Goal: Communication & Community: Answer question/provide support

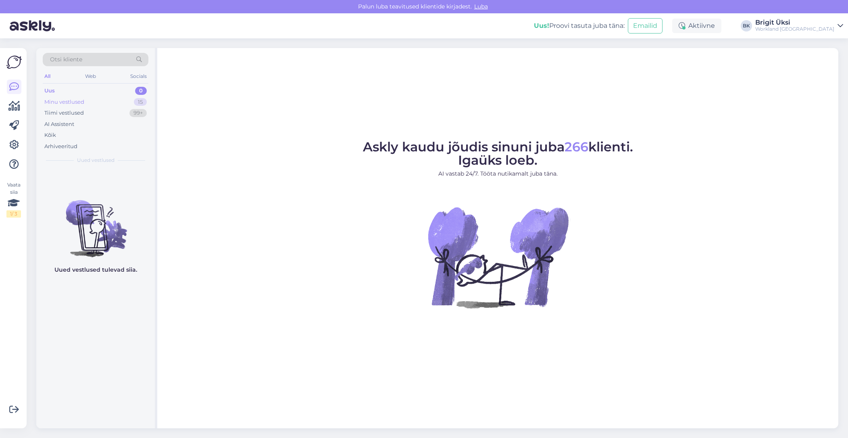
click at [90, 102] on div "Minu vestlused 15" at bounding box center [96, 101] width 106 height 11
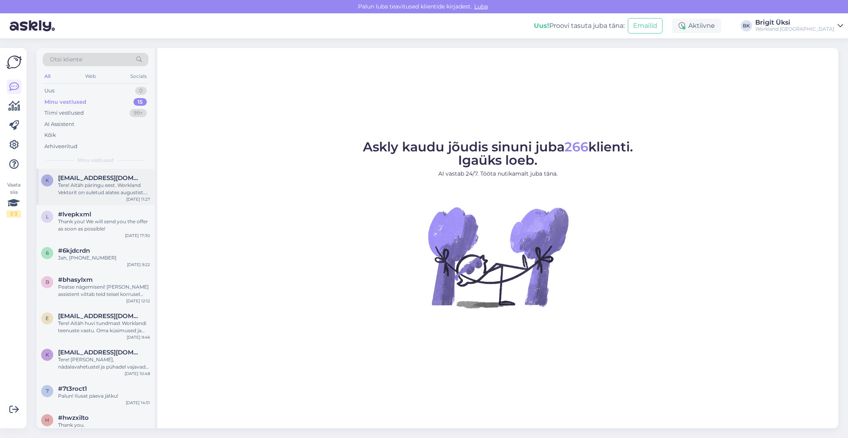
click at [91, 202] on div "k [EMAIL_ADDRESS][DOMAIN_NAME] Tere! Aitäh päringu eest. Workland Vektorit on s…" at bounding box center [95, 187] width 119 height 36
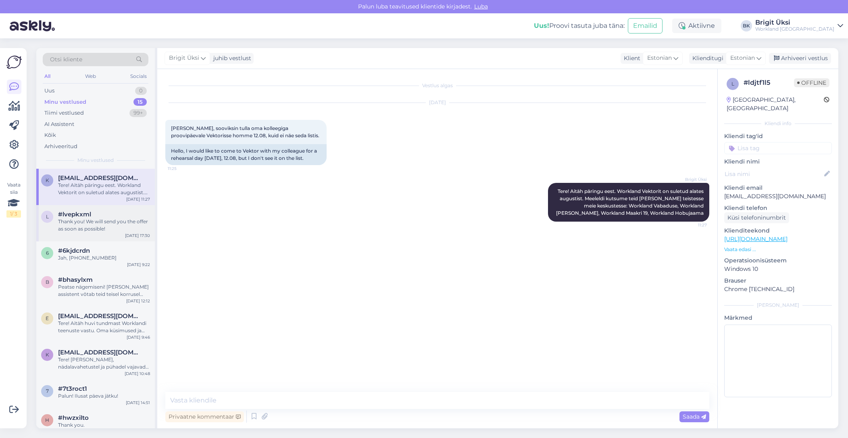
click at [107, 230] on div "Thank you! We will send you the offer as soon as possible!" at bounding box center [104, 225] width 92 height 15
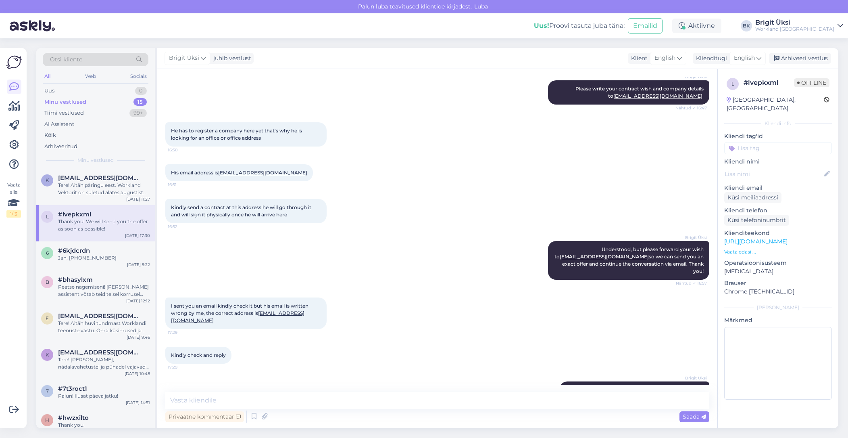
scroll to position [609, 0]
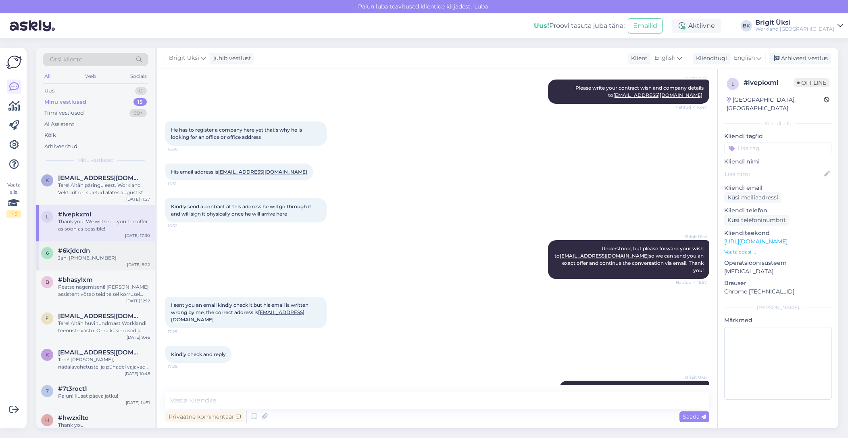
click at [81, 264] on div "6 #6kjdcrdn Jah, +372 530 72653 [DATE] 9:22" at bounding box center [95, 255] width 119 height 29
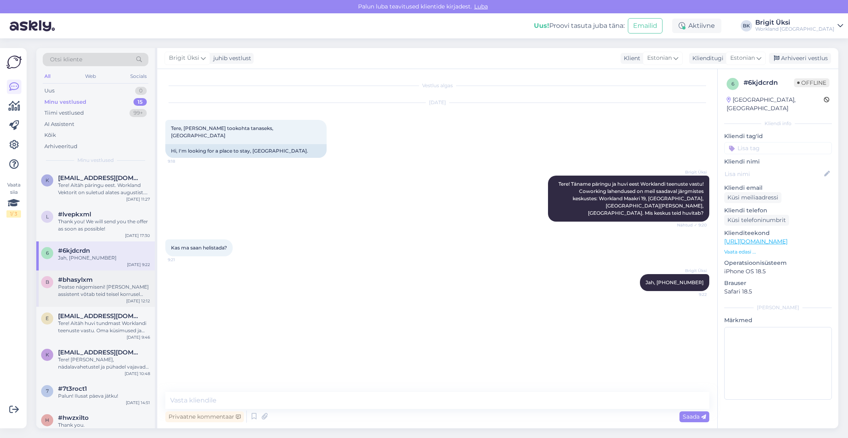
click at [73, 295] on div "Peatse nägemiseni! [PERSON_NAME] assistent võtab teid teisel korrusel vastu." at bounding box center [104, 290] width 92 height 15
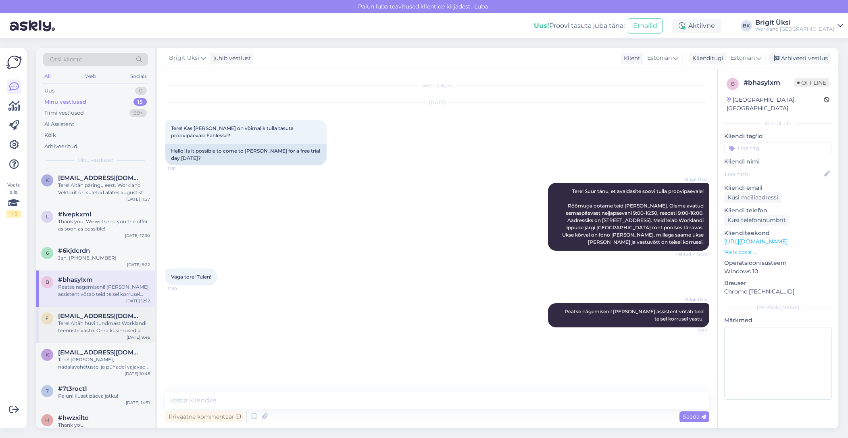
click at [63, 335] on div "e [EMAIL_ADDRESS][DOMAIN_NAME] Tere! Aitäh huvi tundmast Worklandi teenuste vas…" at bounding box center [95, 325] width 119 height 36
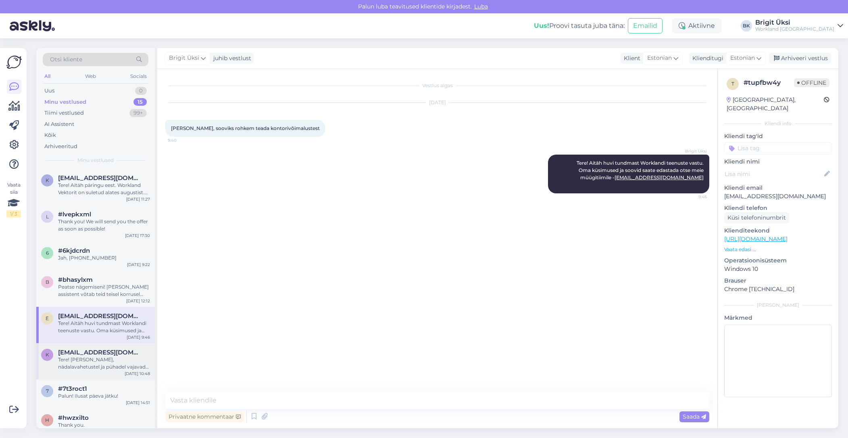
click at [67, 358] on div "Tere! [PERSON_NAME], nädalavahetustel ja pühadel vajavad majavälised broneering…" at bounding box center [104, 363] width 92 height 15
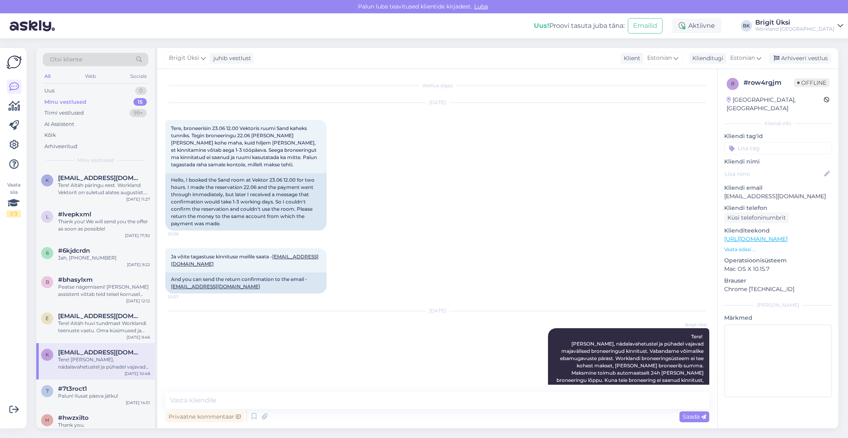
scroll to position [42, 0]
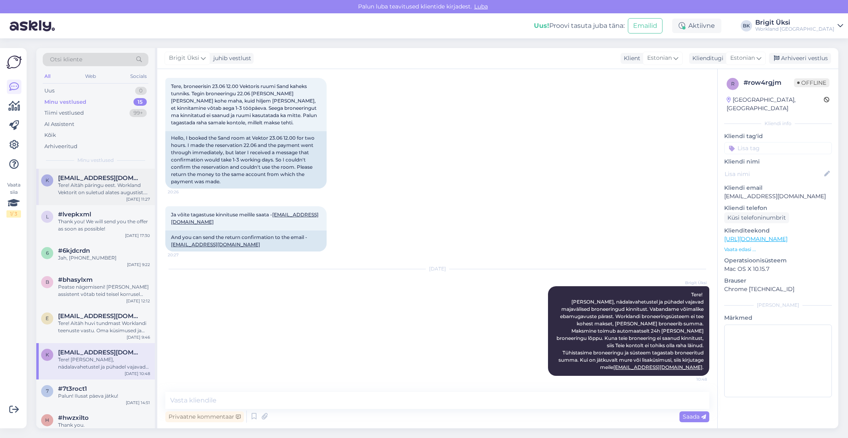
click at [68, 182] on div "Tere! Aitäh päringu eest. Workland Vektorit on suletud alates augustist. Meelel…" at bounding box center [104, 189] width 92 height 15
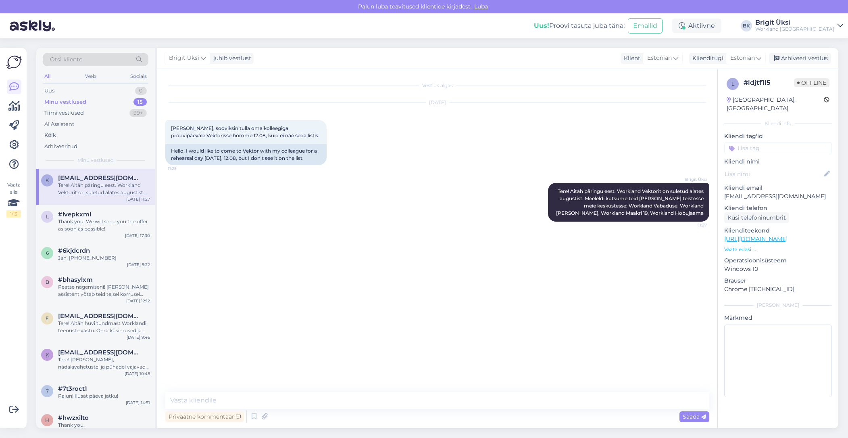
scroll to position [0, 0]
click at [83, 92] on div "Uus 0" at bounding box center [96, 90] width 106 height 11
